Goal: Task Accomplishment & Management: Manage account settings

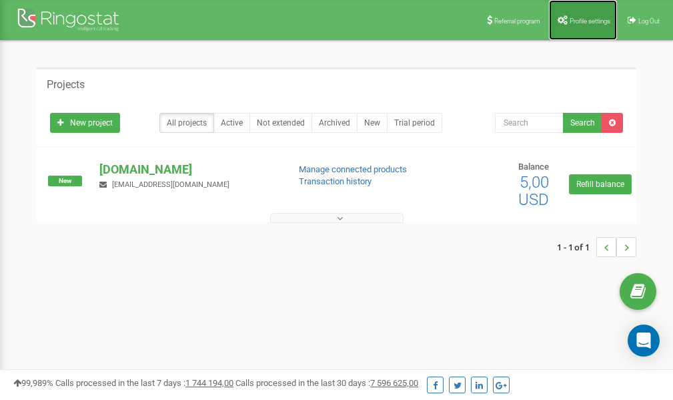
click at [570, 21] on span "Profile settings" at bounding box center [590, 20] width 41 height 7
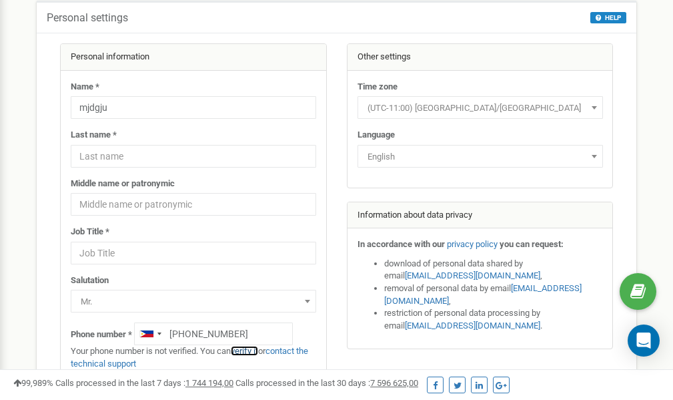
click at [251, 352] on link "verify it" at bounding box center [244, 351] width 27 height 10
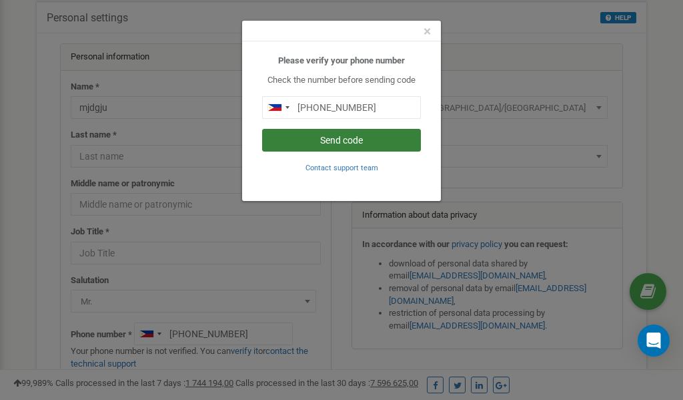
click at [324, 137] on button "Send code" at bounding box center [341, 140] width 159 height 23
